Goal: Find specific page/section: Find specific page/section

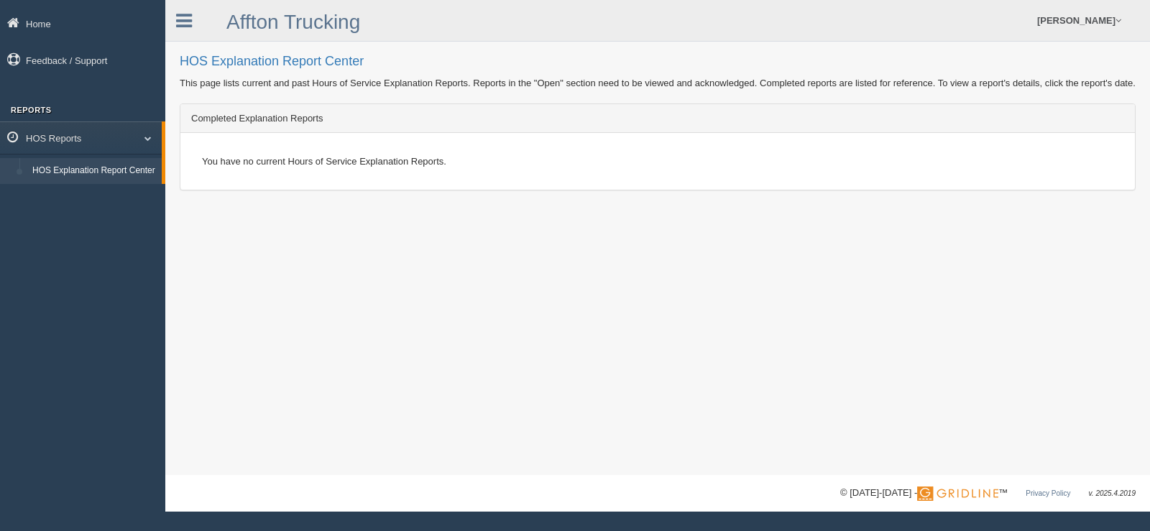
click at [115, 169] on link "HOS Explanation Report Center" at bounding box center [94, 171] width 136 height 26
click at [119, 170] on link "HOS Explanation Report Center" at bounding box center [94, 171] width 136 height 26
click at [149, 135] on span at bounding box center [142, 137] width 19 height 7
click at [23, 131] on icon at bounding box center [16, 137] width 19 height 13
click at [68, 167] on link "HOS Explanation Report Center" at bounding box center [94, 171] width 136 height 26
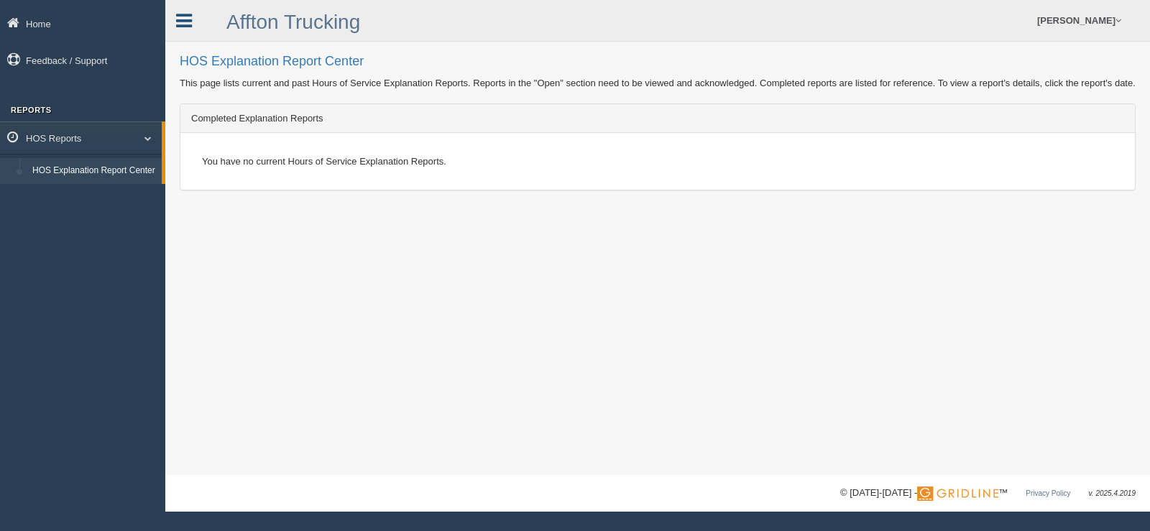
click at [184, 19] on icon at bounding box center [184, 20] width 16 height 19
